Goal: Information Seeking & Learning: Learn about a topic

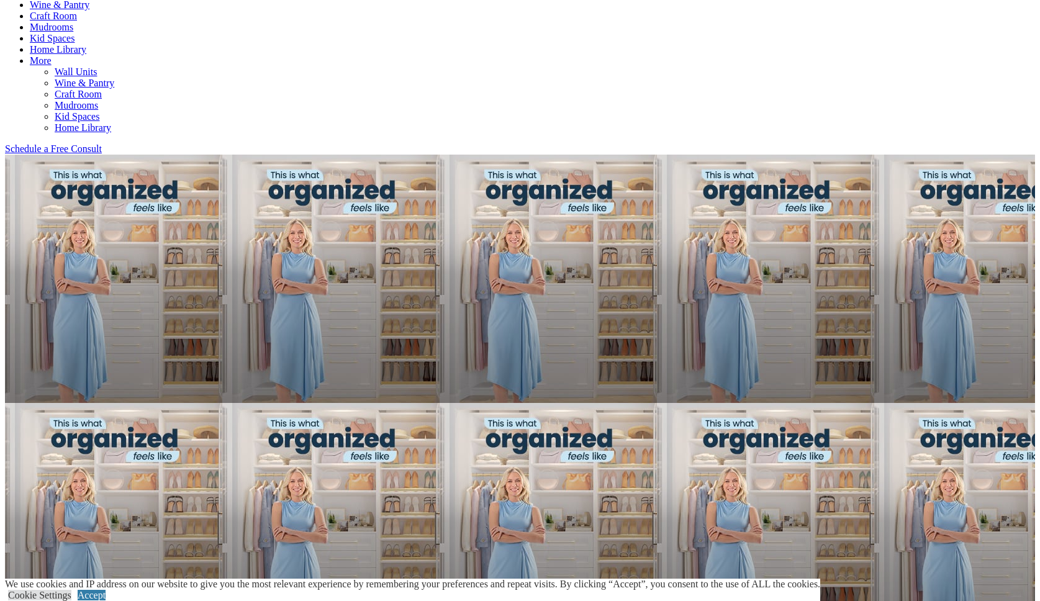
scroll to position [693, 0]
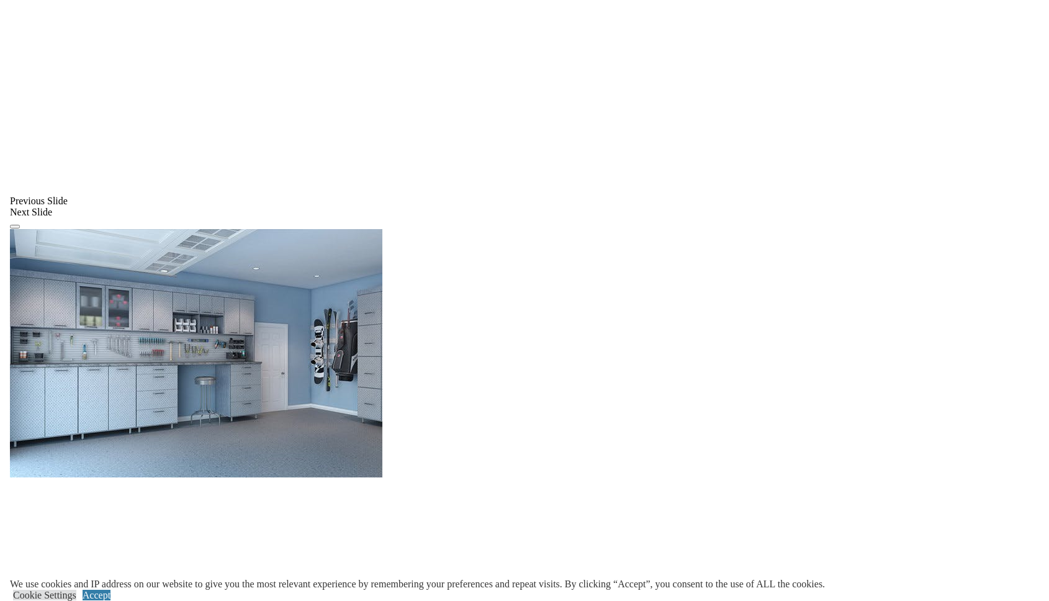
scroll to position [979, 0]
